Goal: Find specific page/section: Find specific page/section

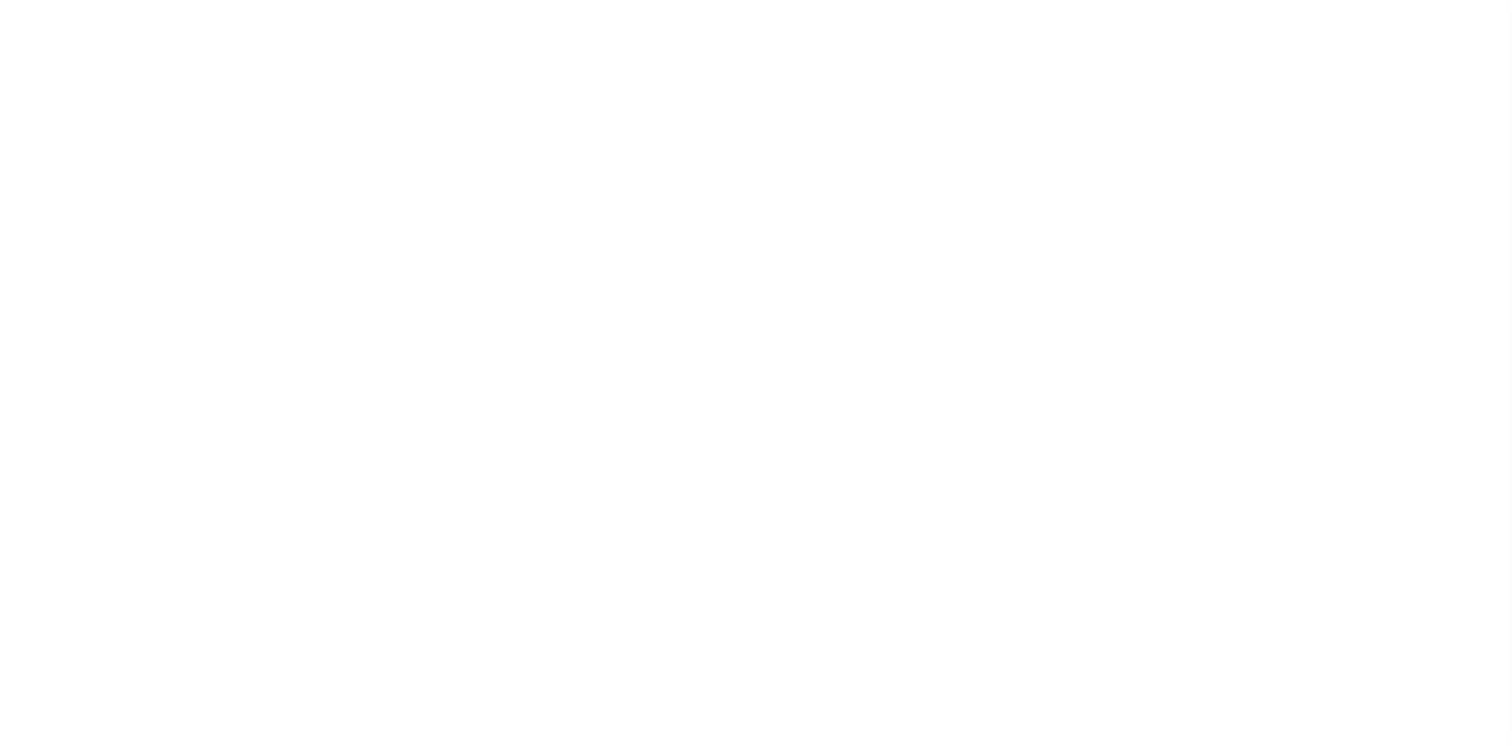
select select
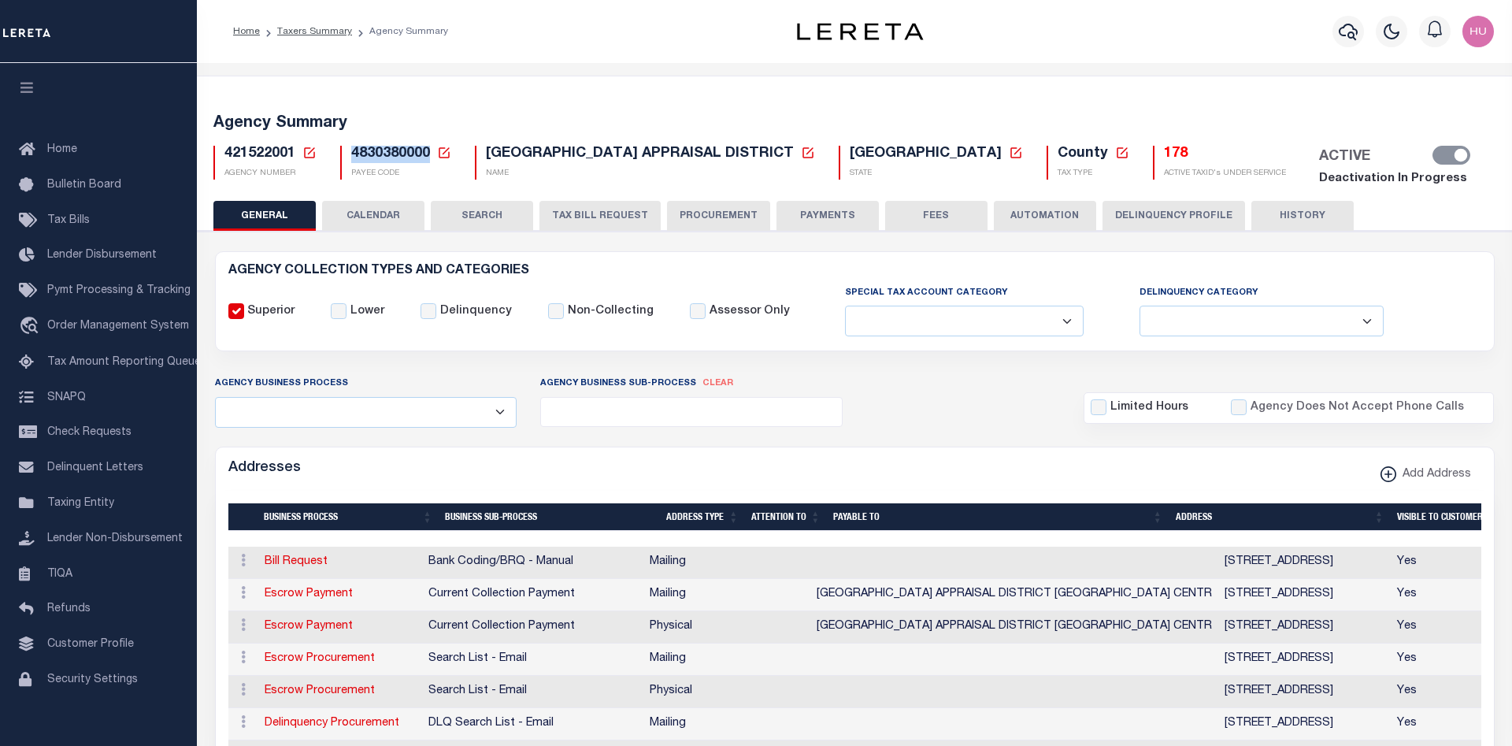
drag, startPoint x: 428, startPoint y: 155, endPoint x: 353, endPoint y: 155, distance: 74.8
click at [353, 155] on span "4830380000" at bounding box center [390, 153] width 79 height 14
copy span "4830380000"
click at [599, 31] on div "Home Taxers Summary Agency Summary" at bounding box center [486, 31] width 533 height 33
